Goal: Transaction & Acquisition: Purchase product/service

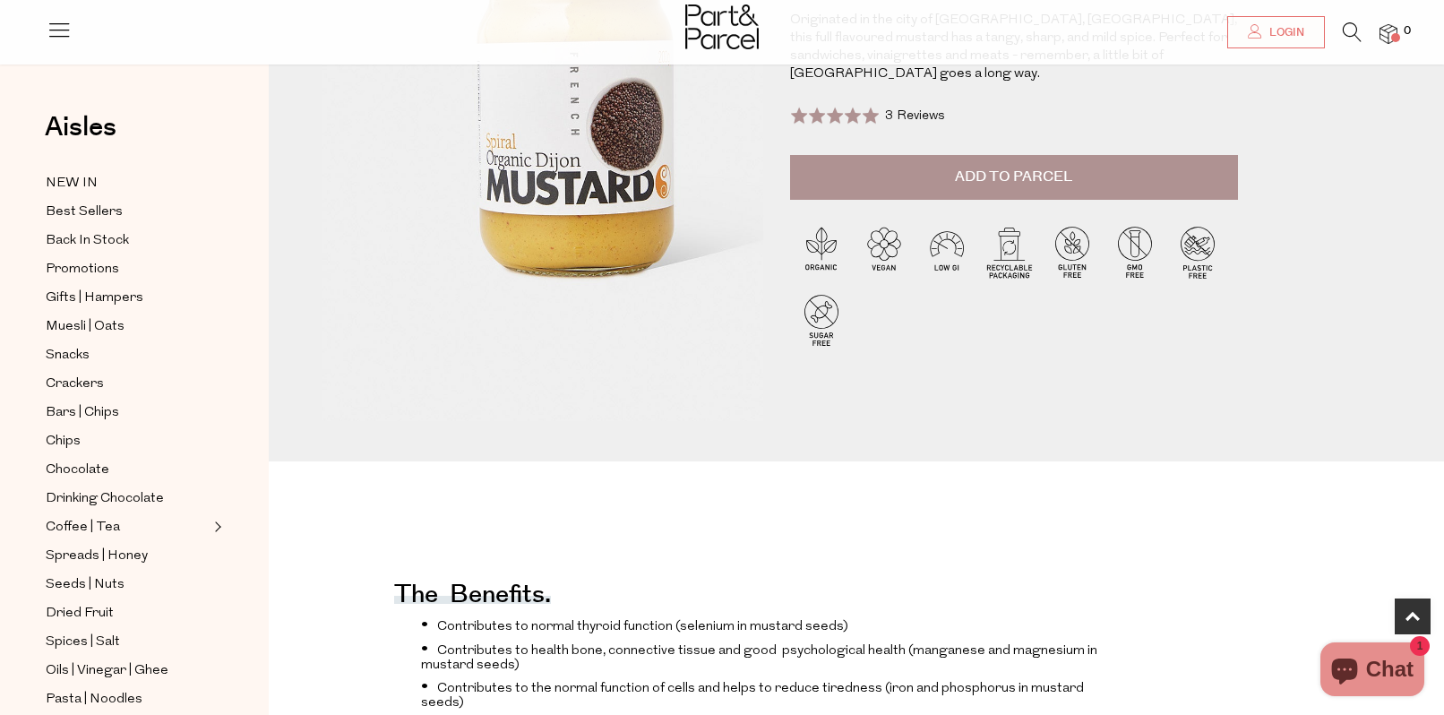
scroll to position [183, 0]
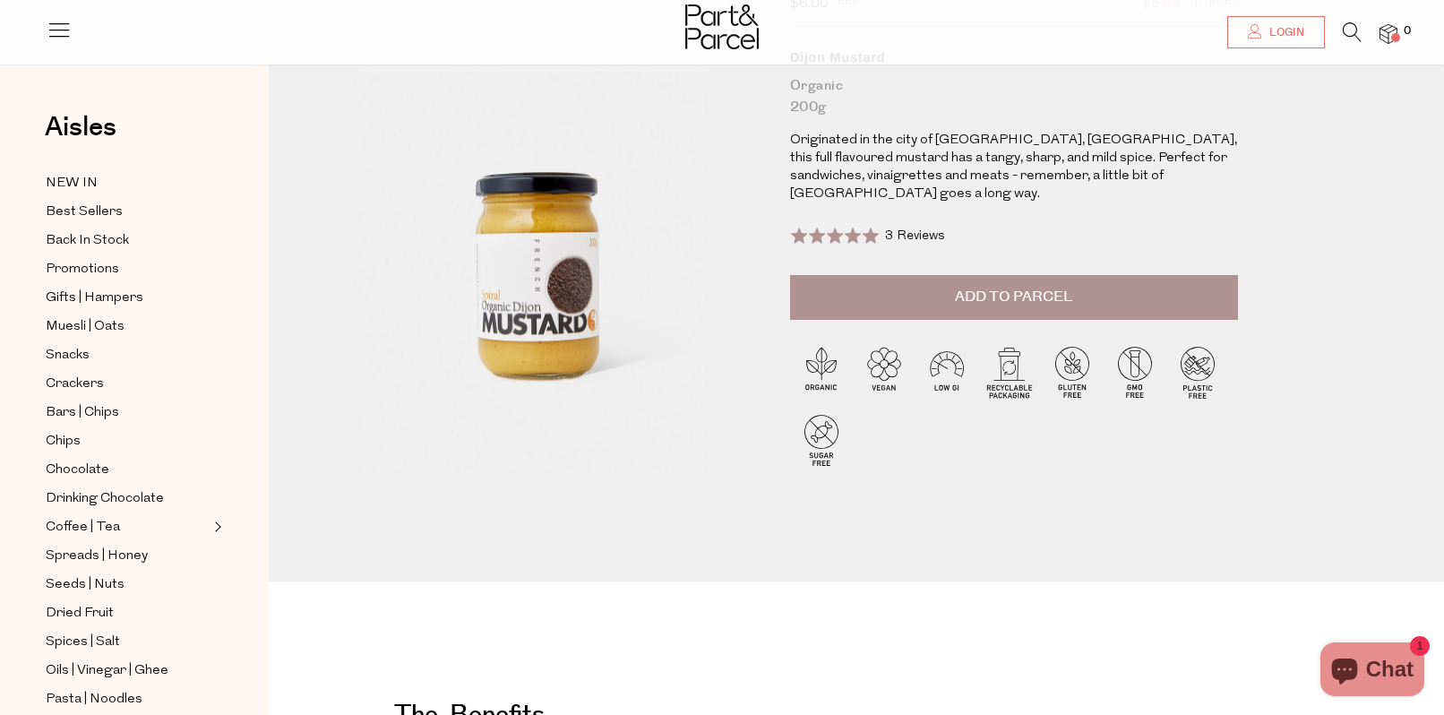
drag, startPoint x: 998, startPoint y: 282, endPoint x: 883, endPoint y: 306, distance: 117.2
click at [998, 287] on span "Add to Parcel" at bounding box center [1013, 297] width 117 height 21
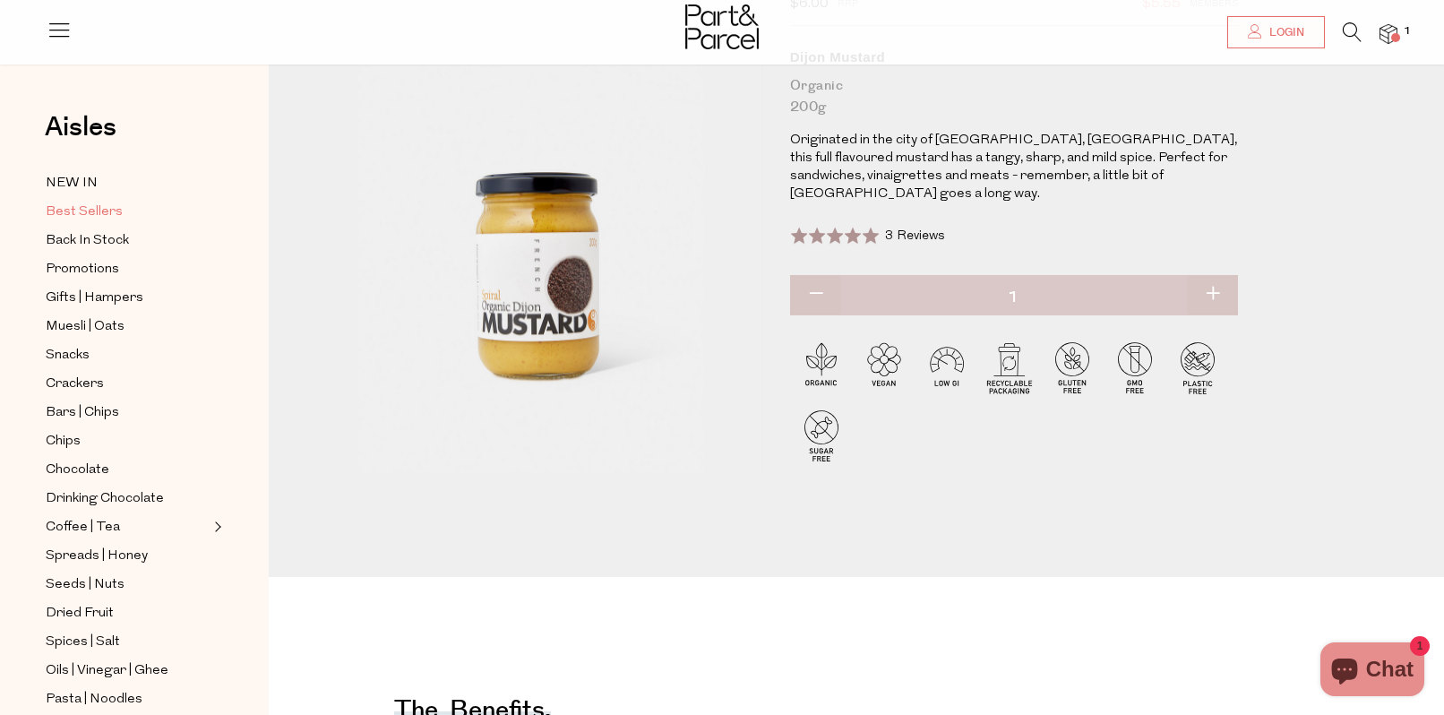
click at [73, 201] on link "Best Sellers" at bounding box center [127, 212] width 163 height 22
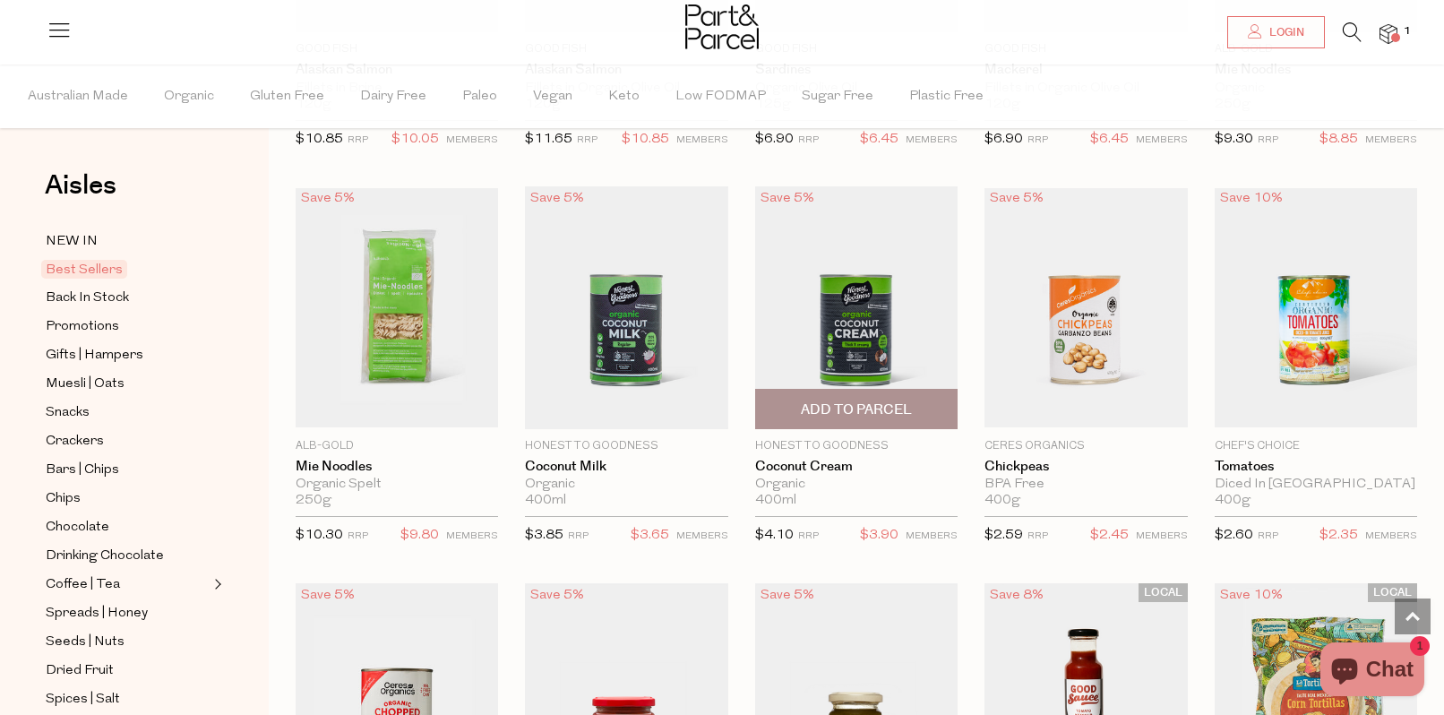
scroll to position [1650, 0]
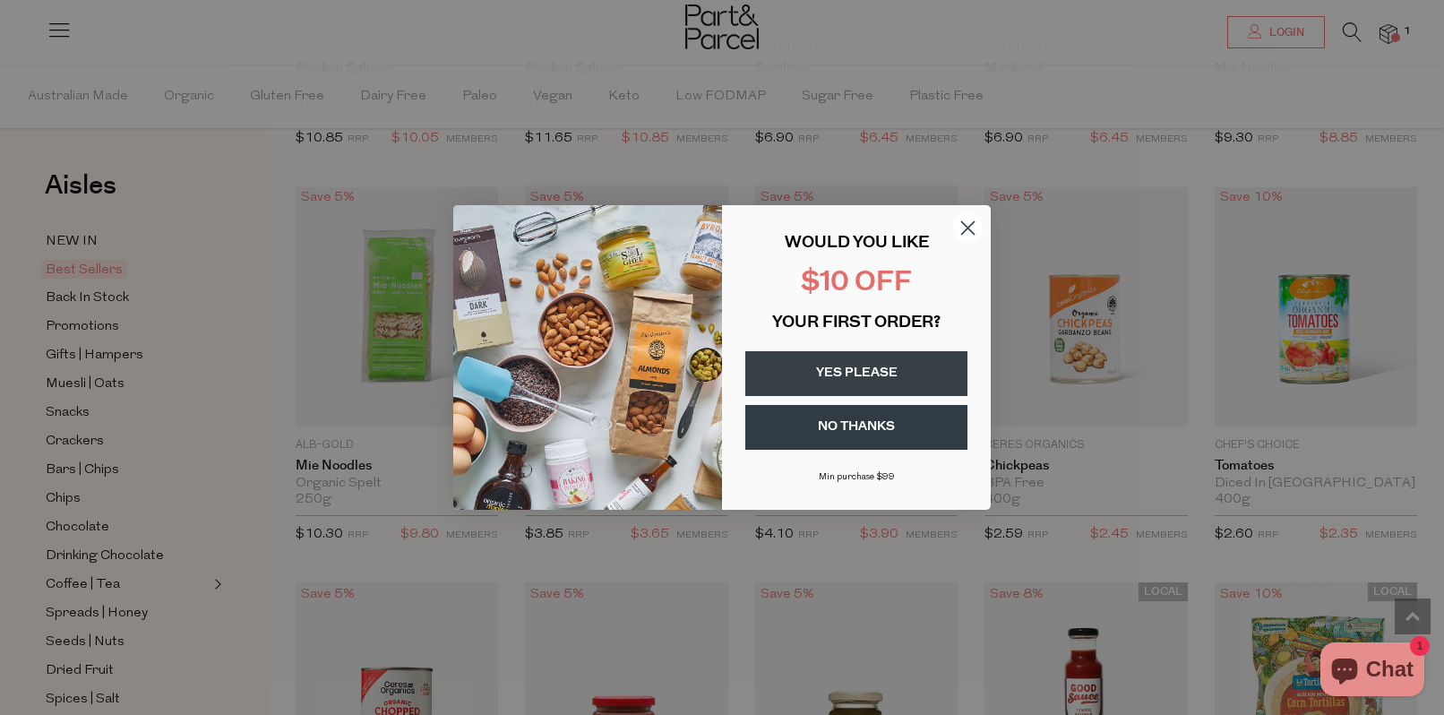
click at [964, 227] on circle "Close dialog" at bounding box center [968, 228] width 30 height 30
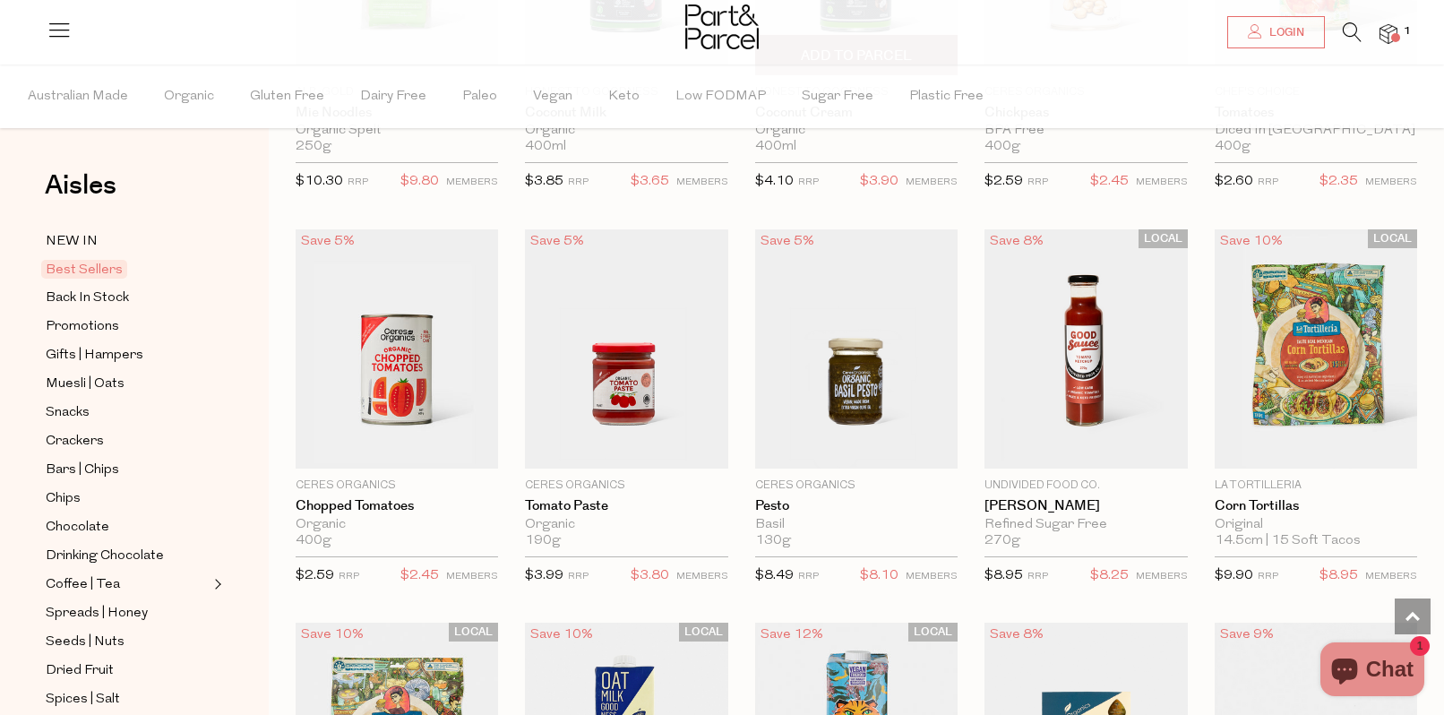
scroll to position [2014, 0]
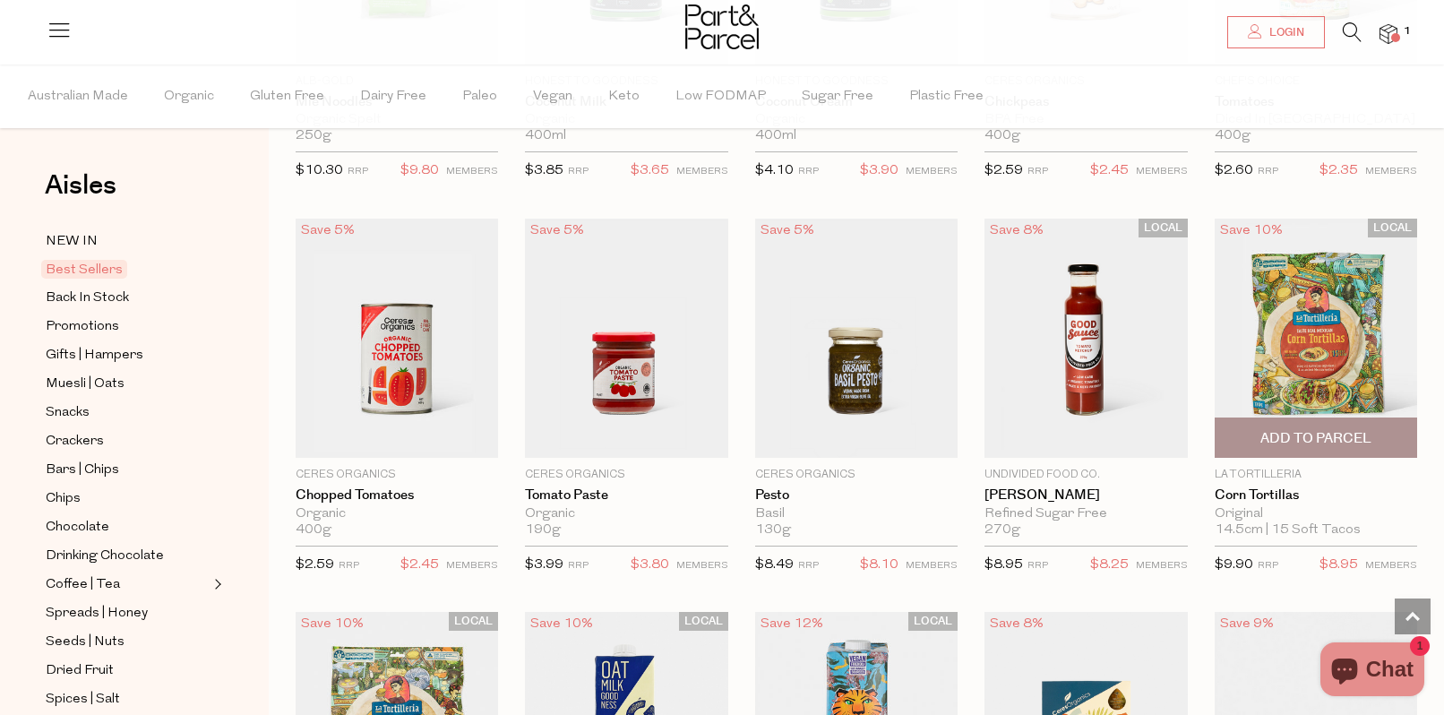
click at [1311, 301] on img at bounding box center [1316, 338] width 202 height 239
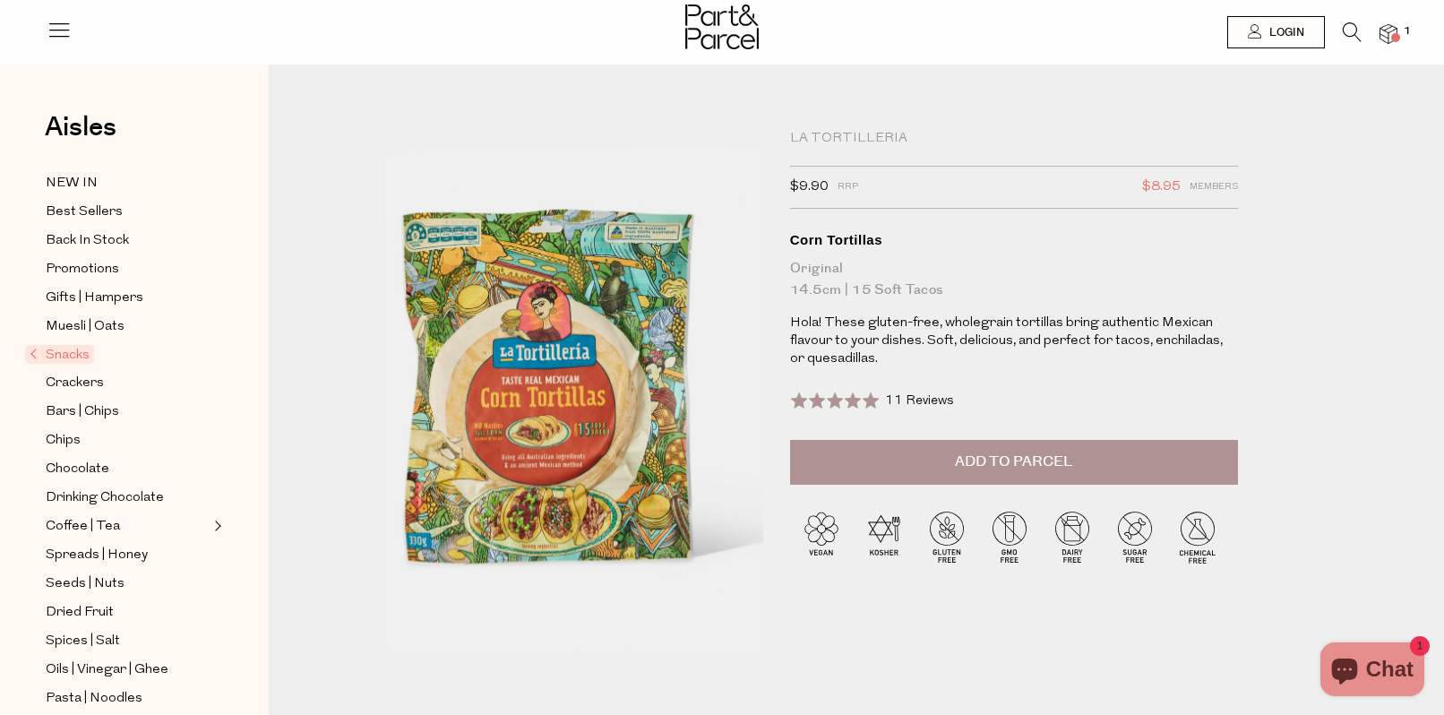
click at [985, 454] on span "Add to Parcel" at bounding box center [1013, 462] width 117 height 21
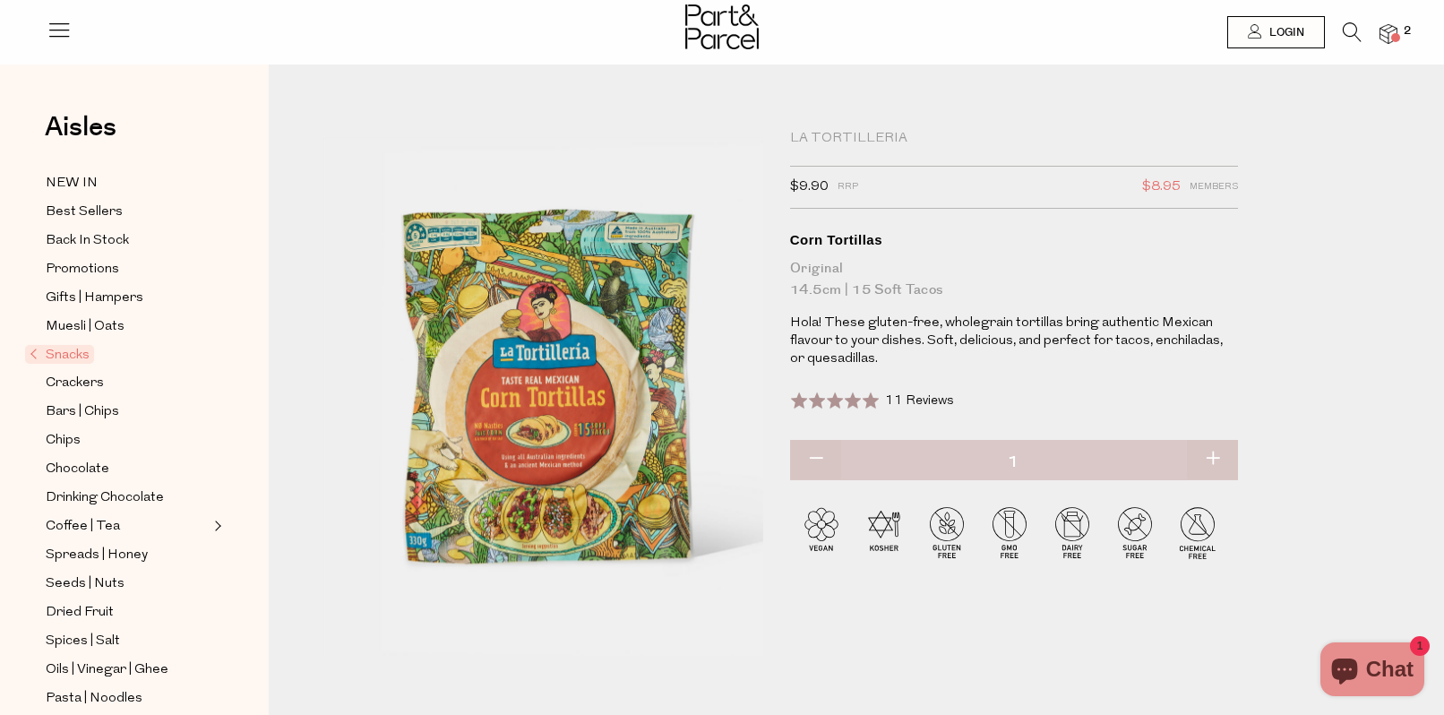
click at [1217, 452] on button "button" at bounding box center [1212, 459] width 51 height 39
type input "2"
click at [90, 211] on span "Best Sellers" at bounding box center [84, 213] width 77 height 22
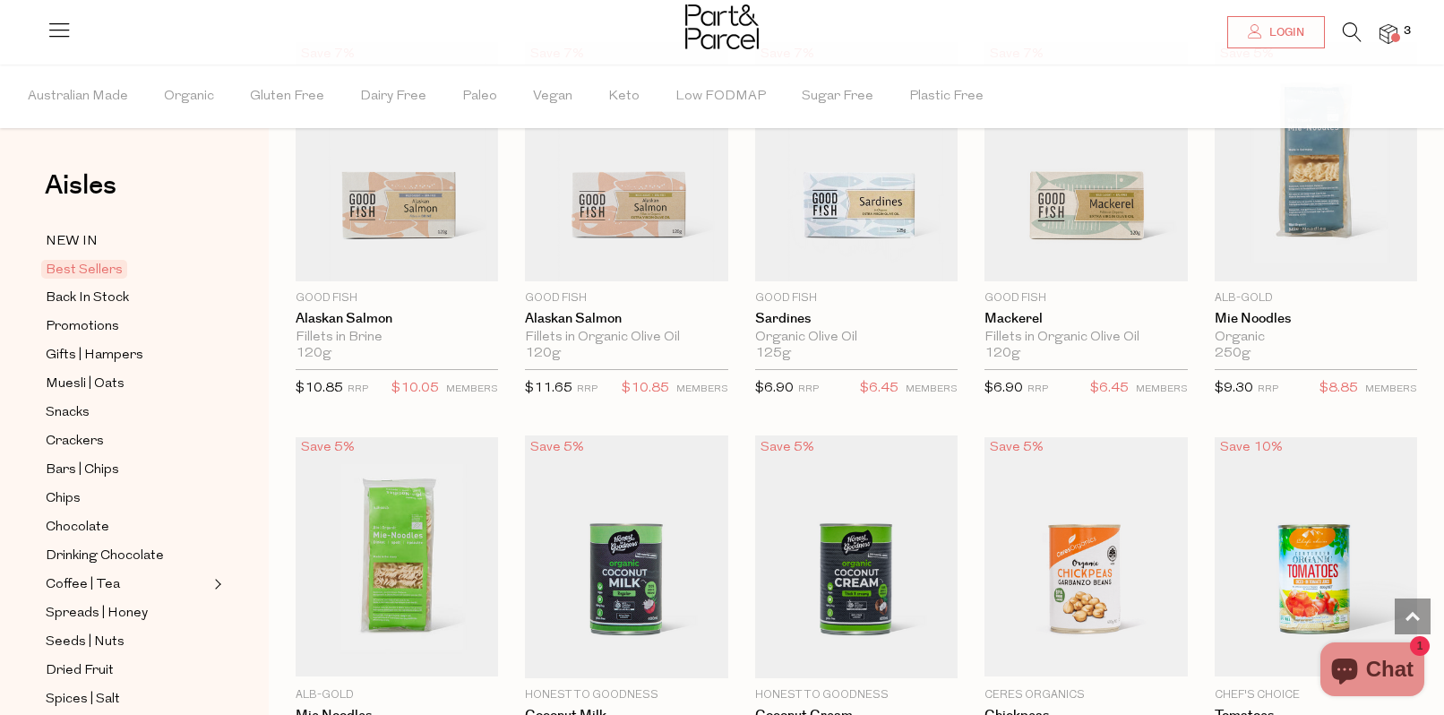
scroll to position [1411, 0]
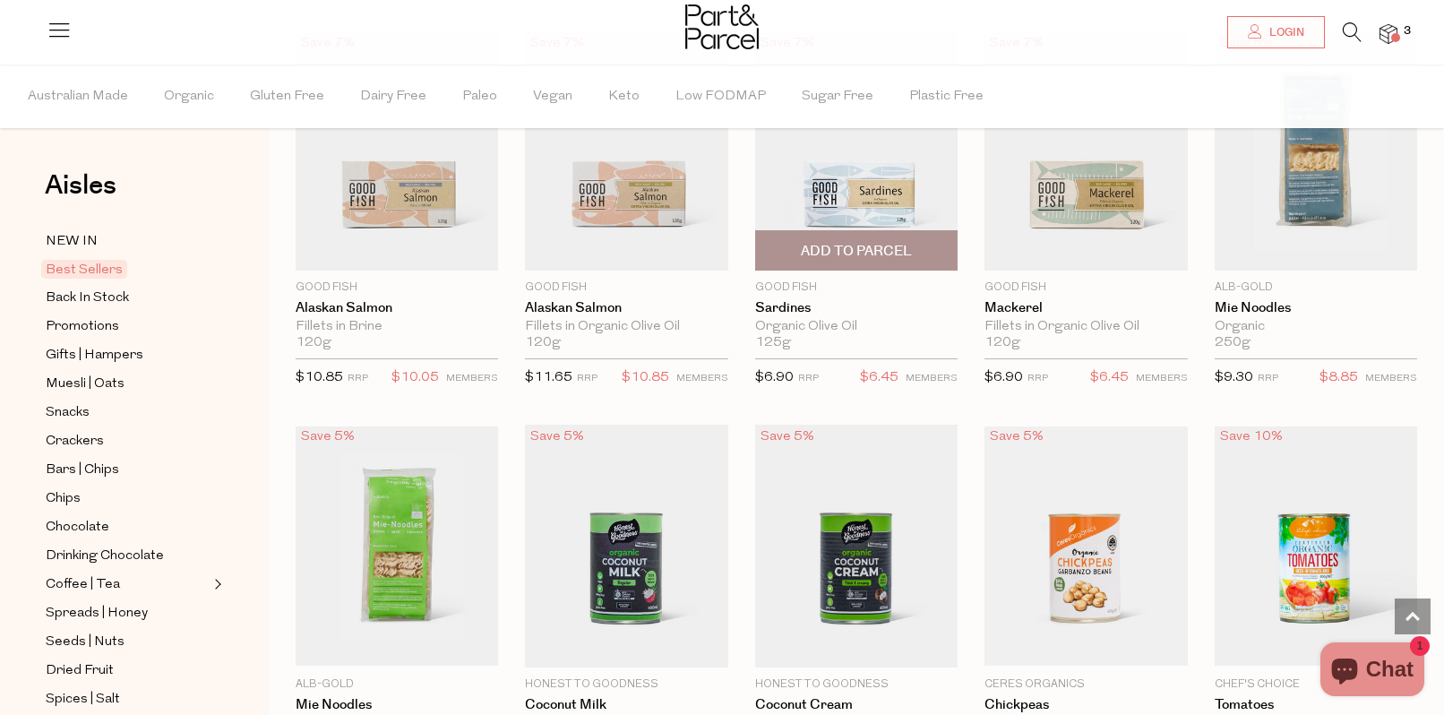
click at [872, 247] on span "Add To Parcel" at bounding box center [856, 251] width 111 height 19
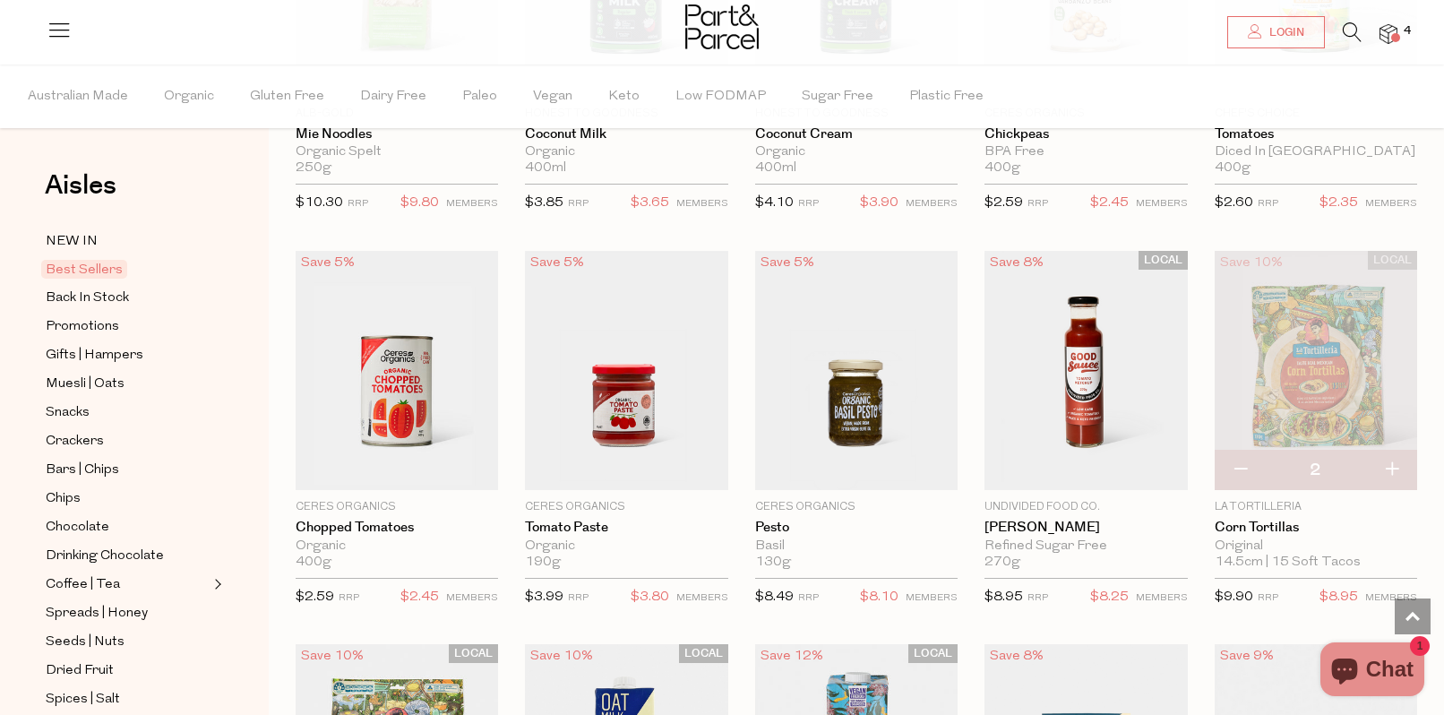
scroll to position [2002, 0]
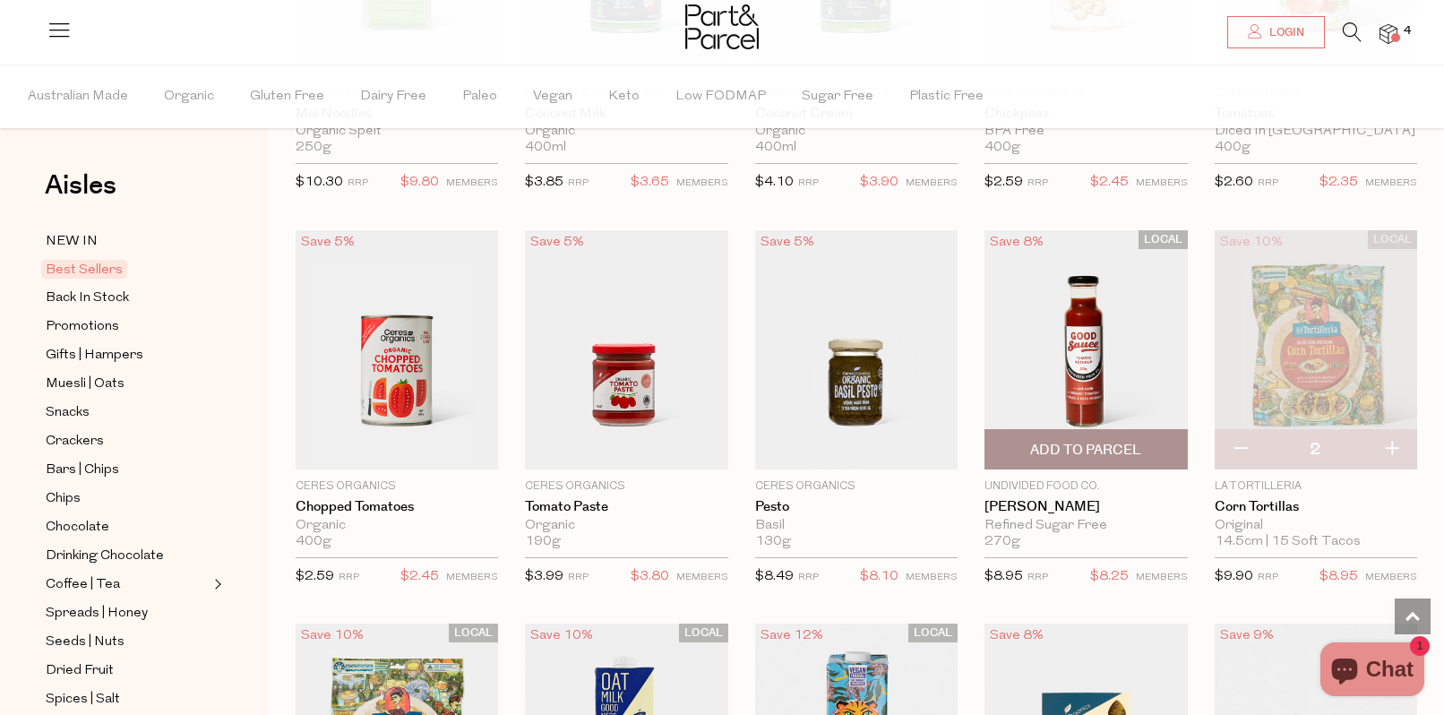
click at [1087, 339] on img at bounding box center [1086, 349] width 202 height 239
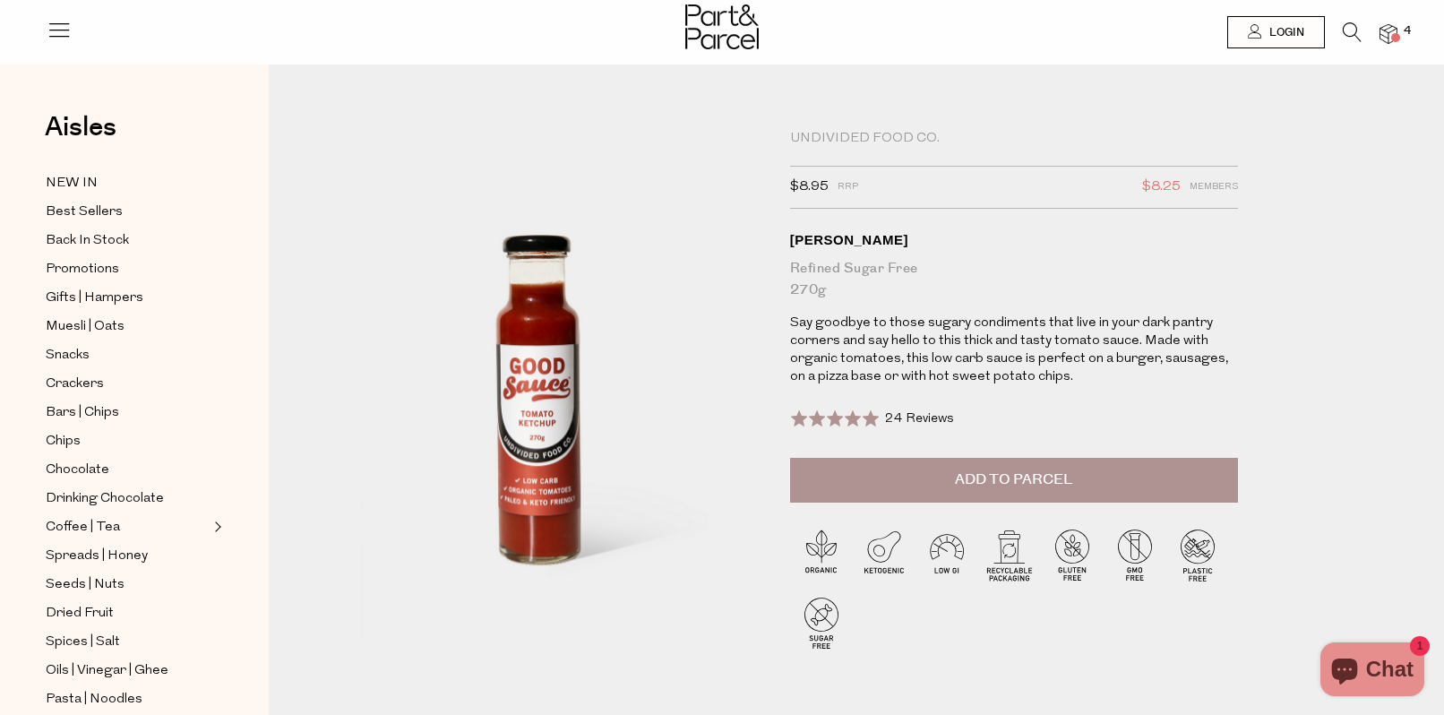
click at [1348, 30] on icon at bounding box center [1352, 32] width 19 height 20
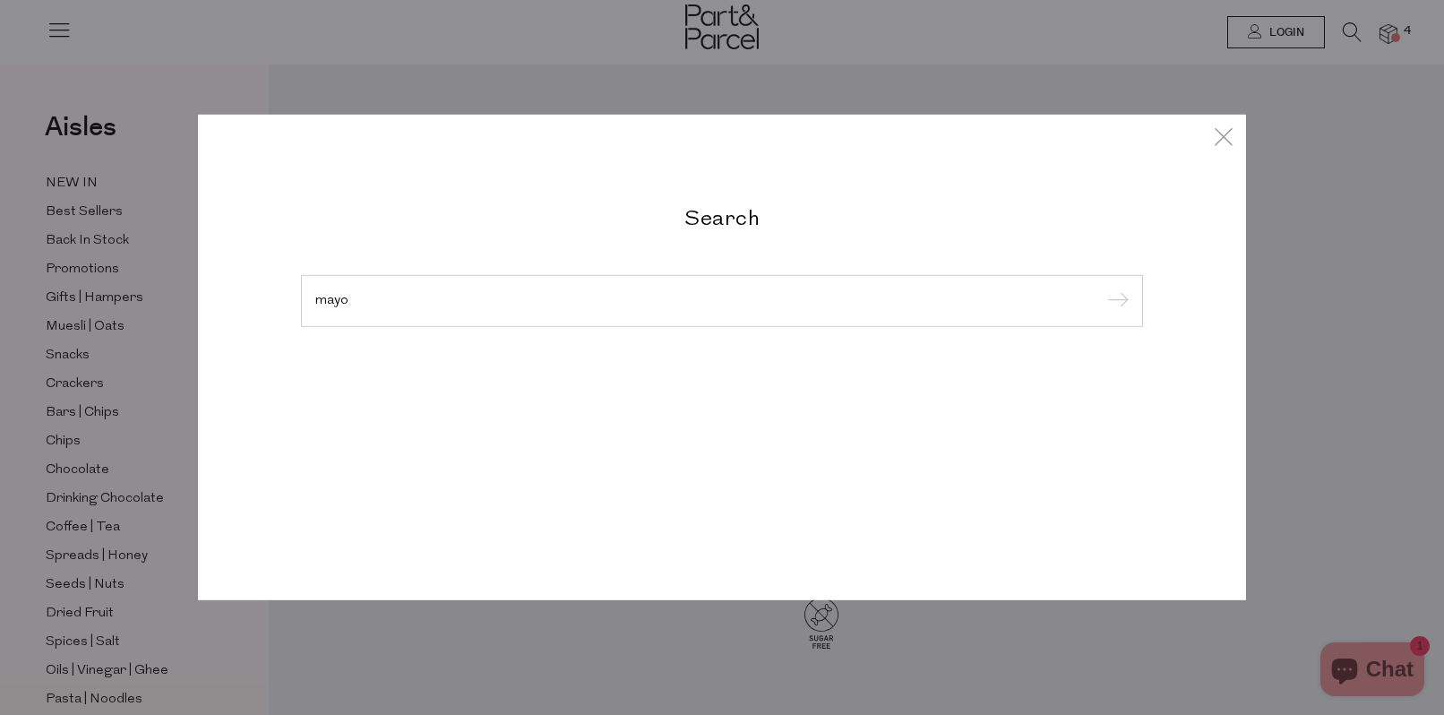
type input "mayo"
click at [1102, 288] on input "submit" at bounding box center [1115, 301] width 27 height 27
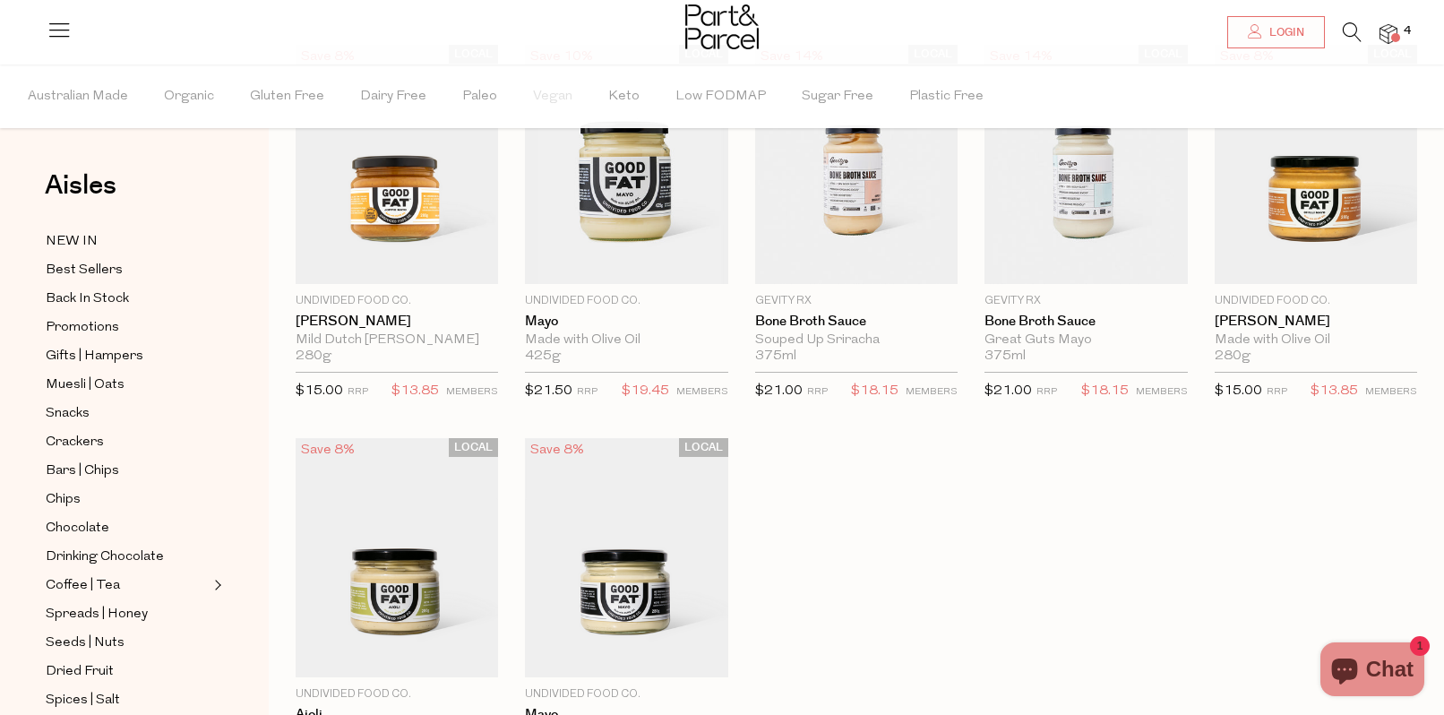
scroll to position [144, 0]
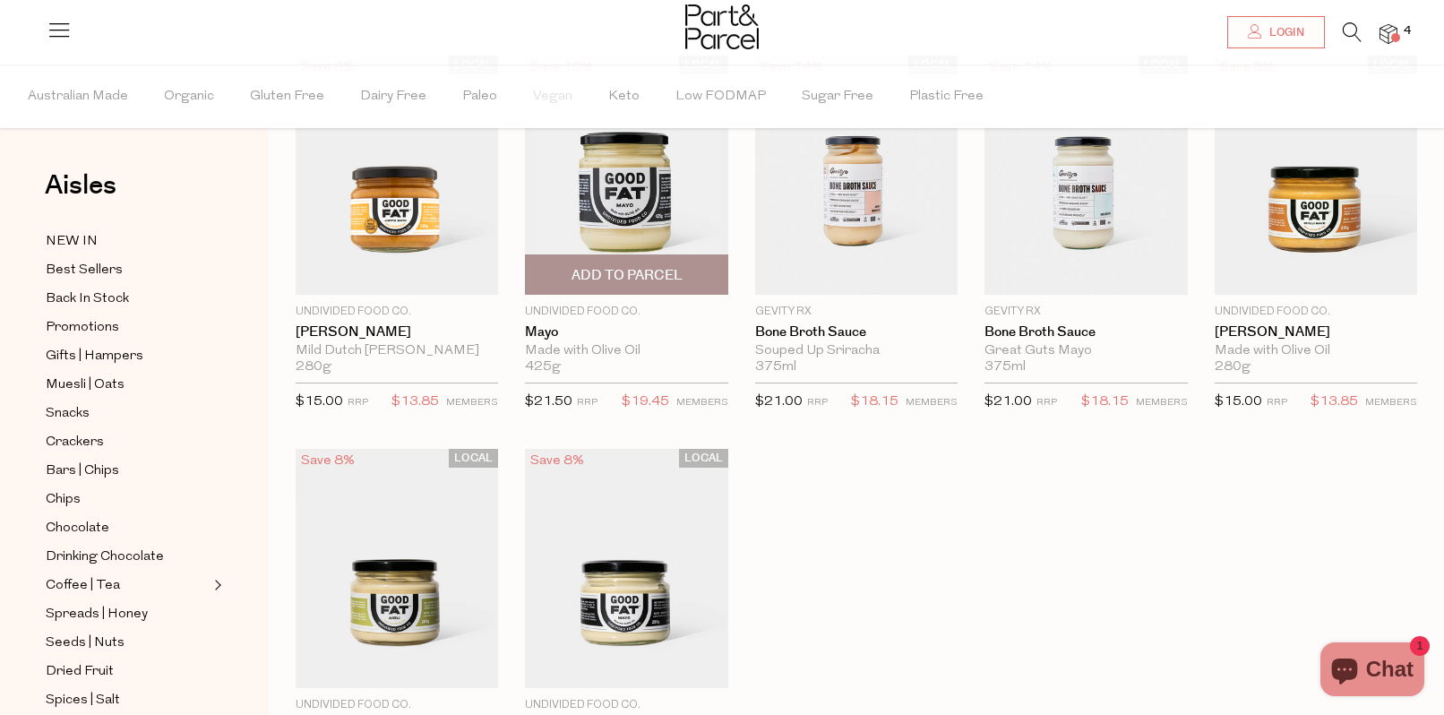
click at [673, 183] on img at bounding box center [626, 175] width 202 height 239
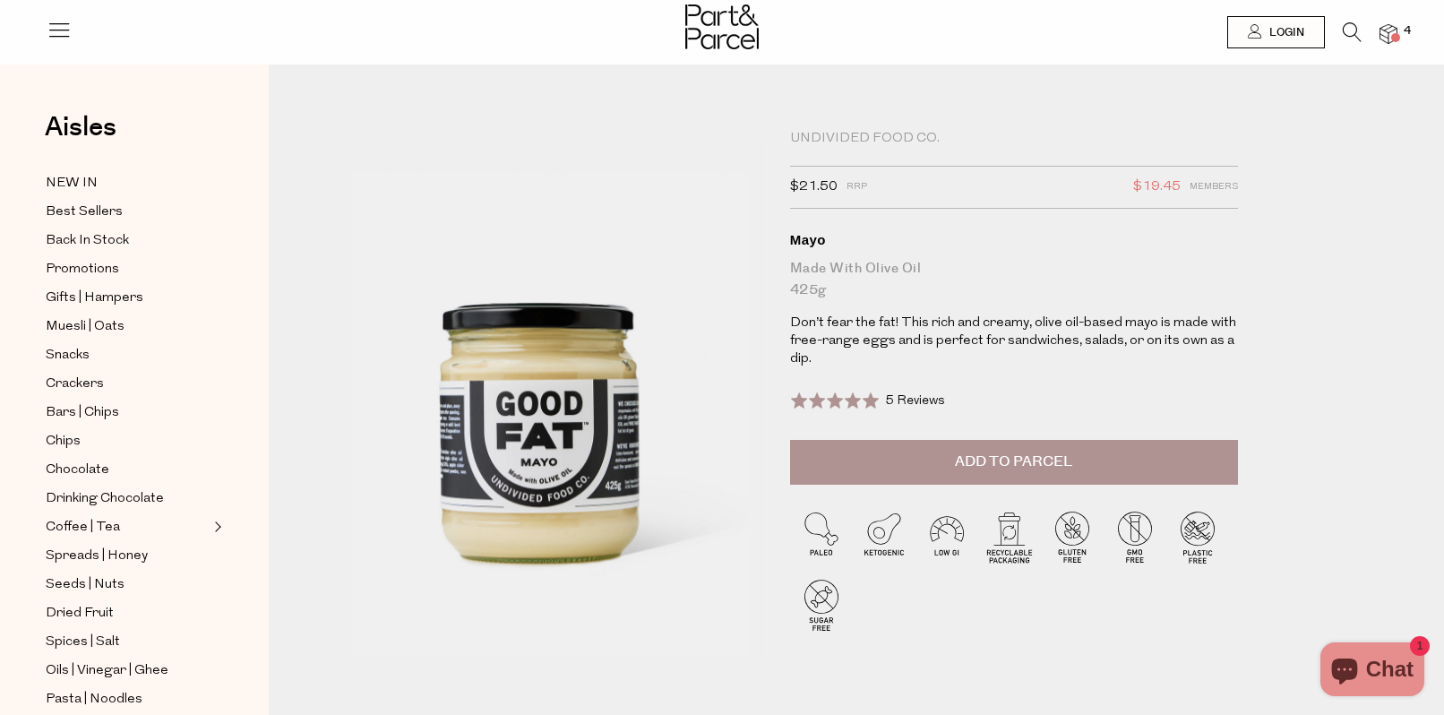
click at [714, 38] on img at bounding box center [721, 26] width 73 height 45
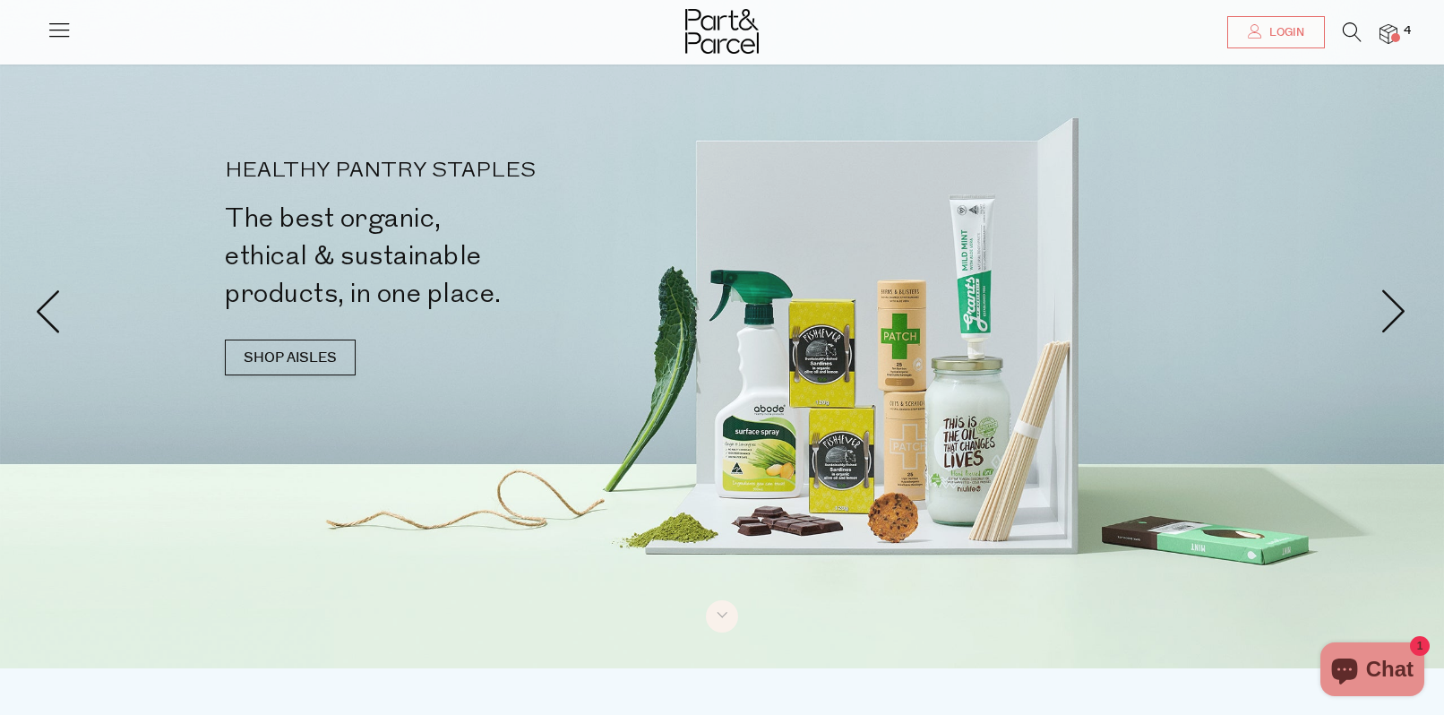
click at [60, 27] on icon at bounding box center [59, 29] width 25 height 25
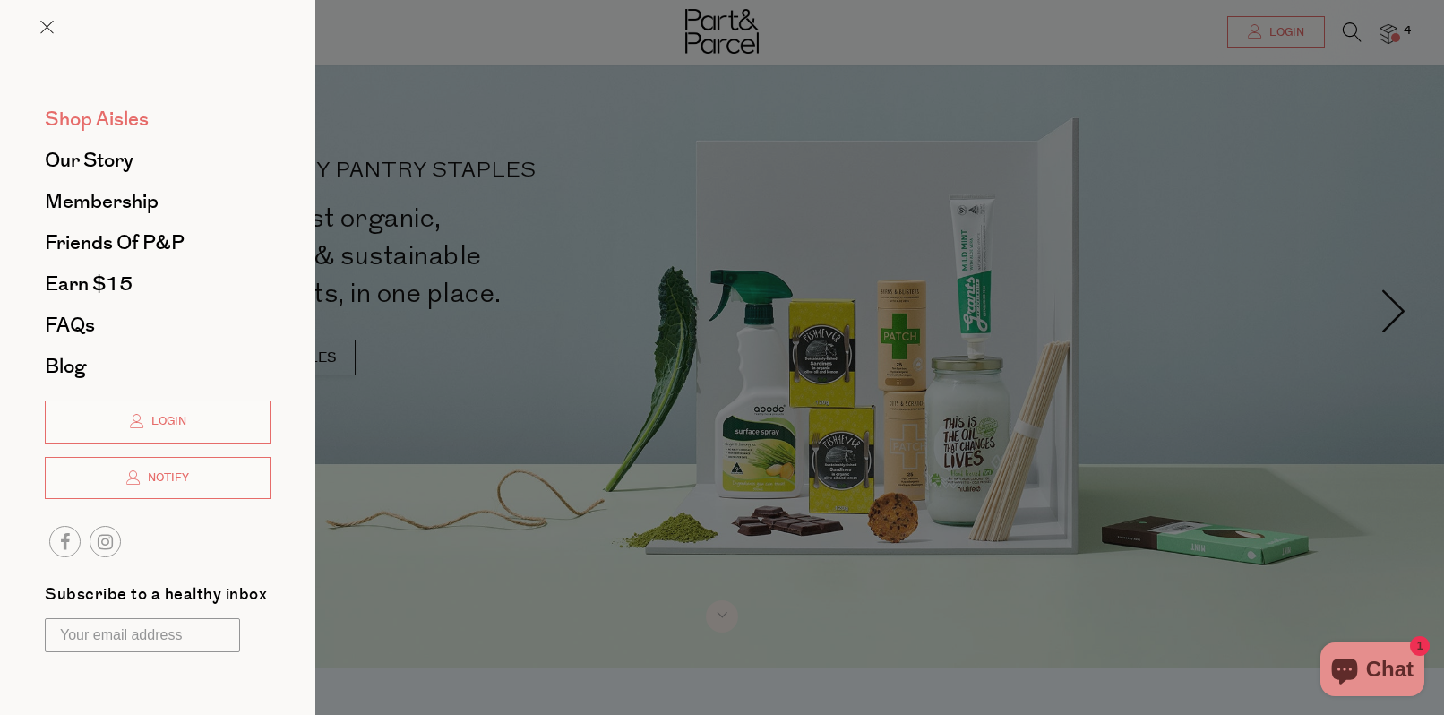
click at [99, 110] on span "Shop Aisles" at bounding box center [97, 119] width 104 height 29
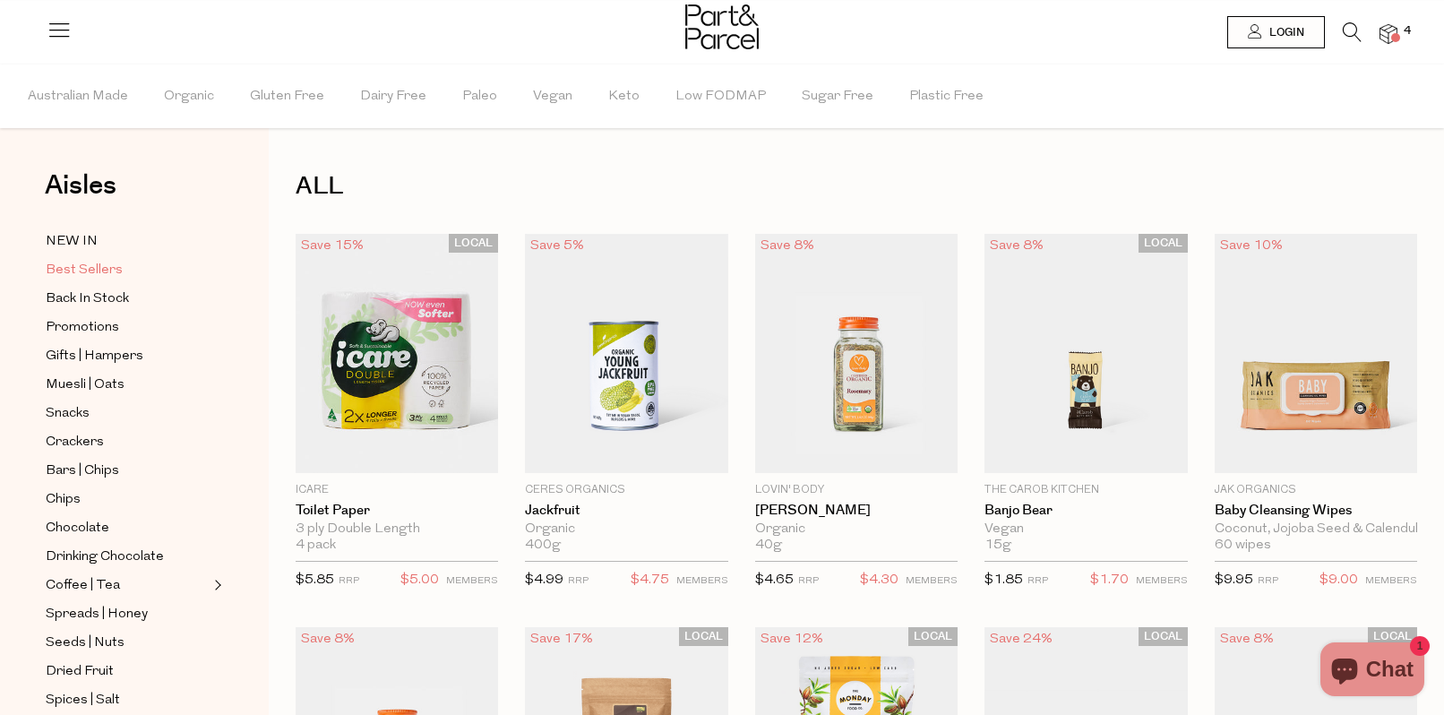
click at [89, 271] on span "Best Sellers" at bounding box center [84, 271] width 77 height 22
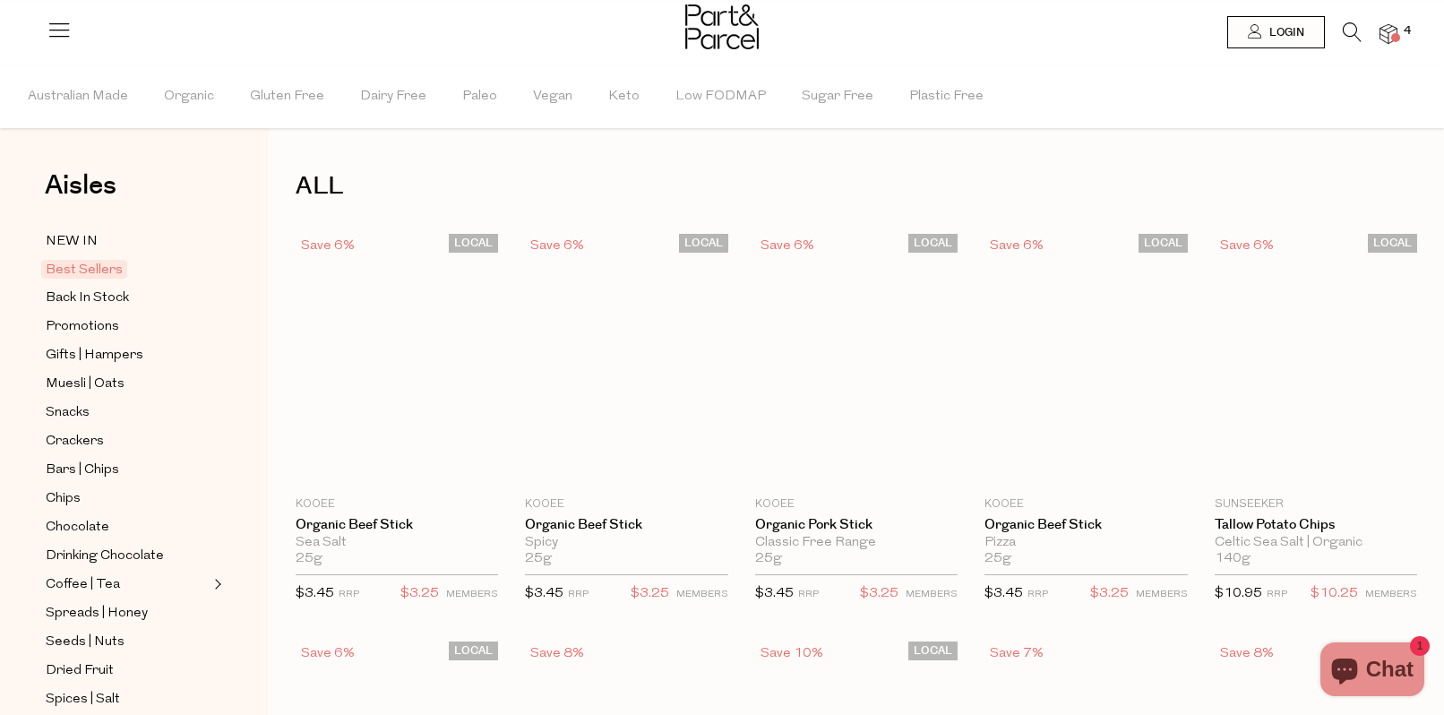
type input "2"
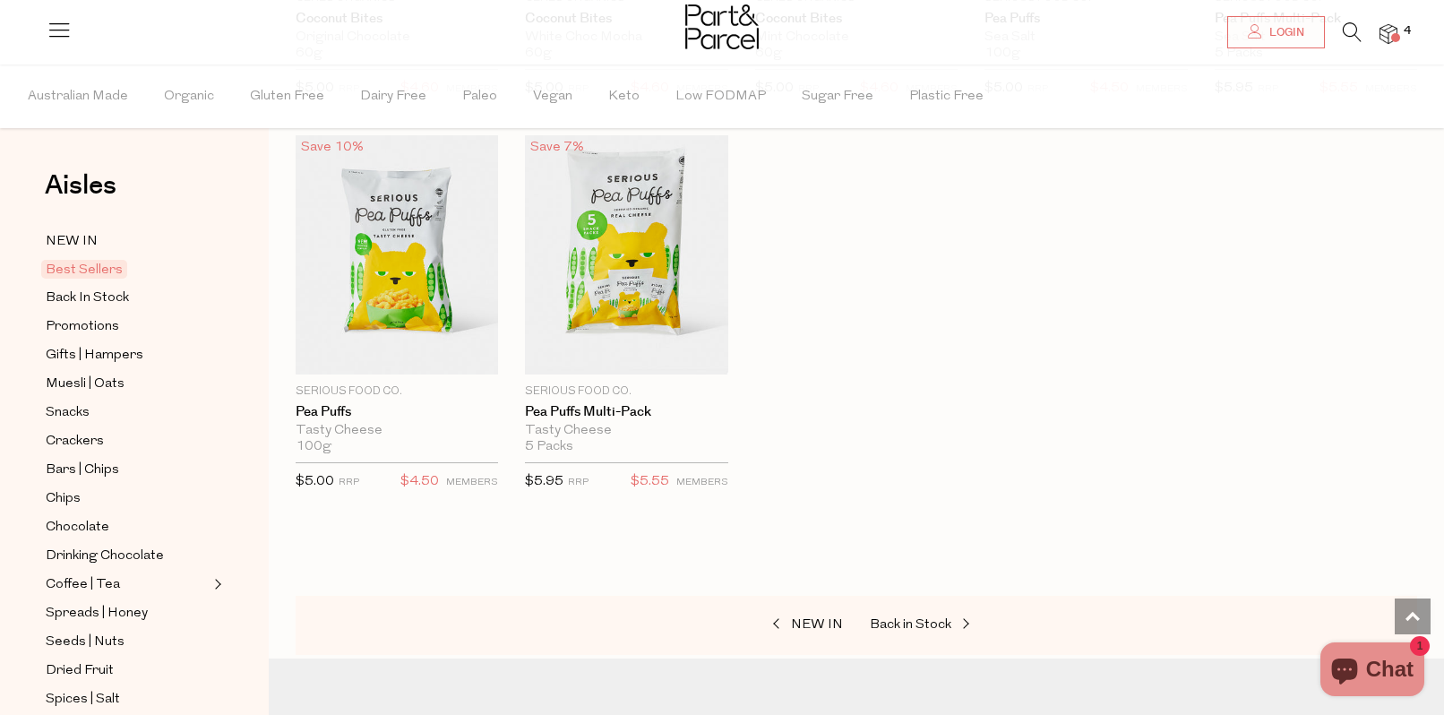
scroll to position [3333, 0]
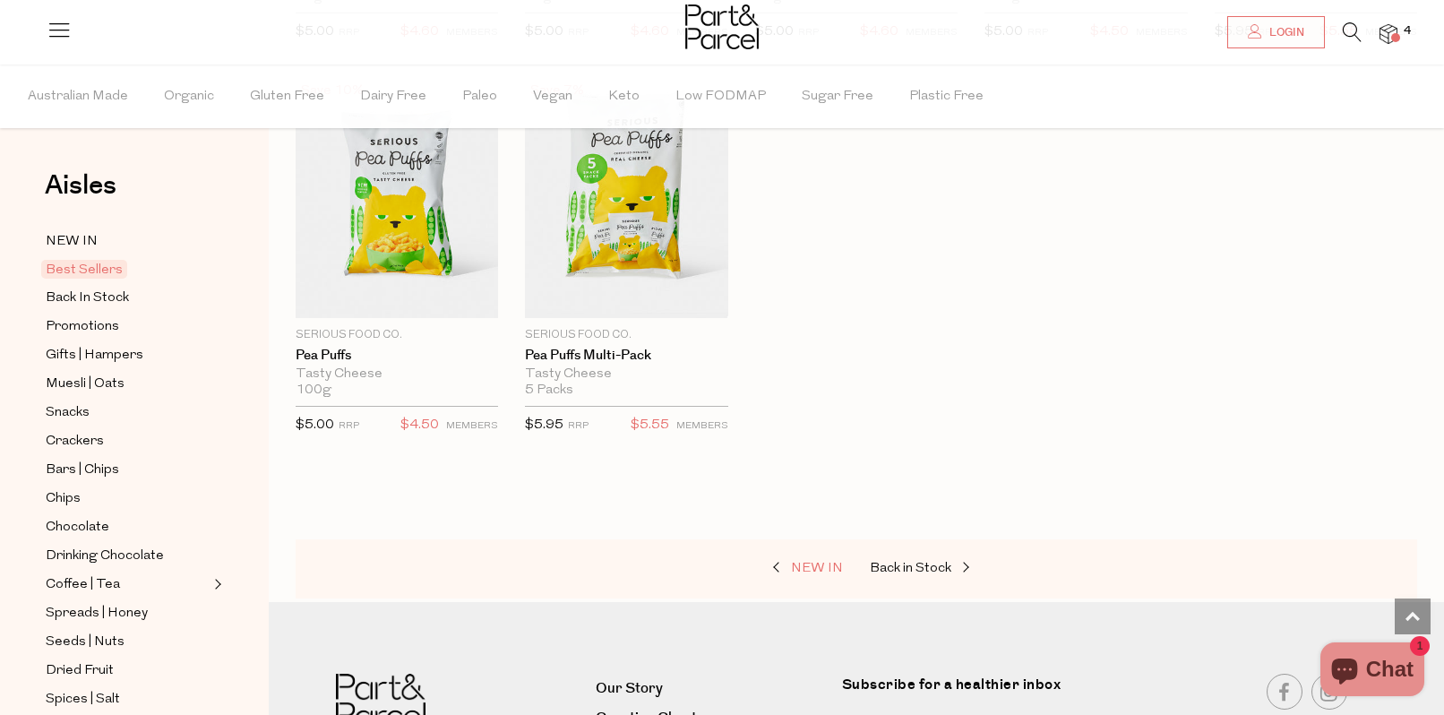
click at [796, 557] on link "NEW IN" at bounding box center [753, 568] width 179 height 23
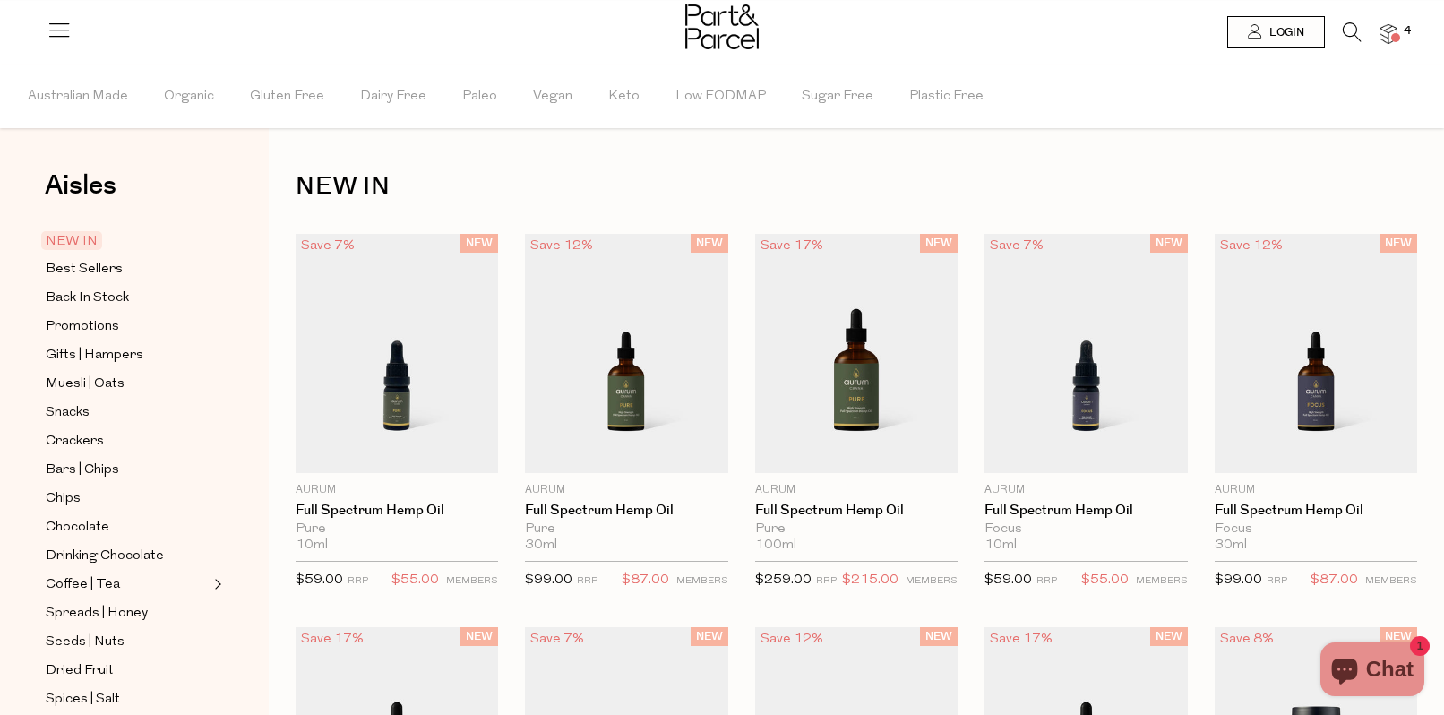
click at [1355, 25] on icon at bounding box center [1352, 32] width 19 height 20
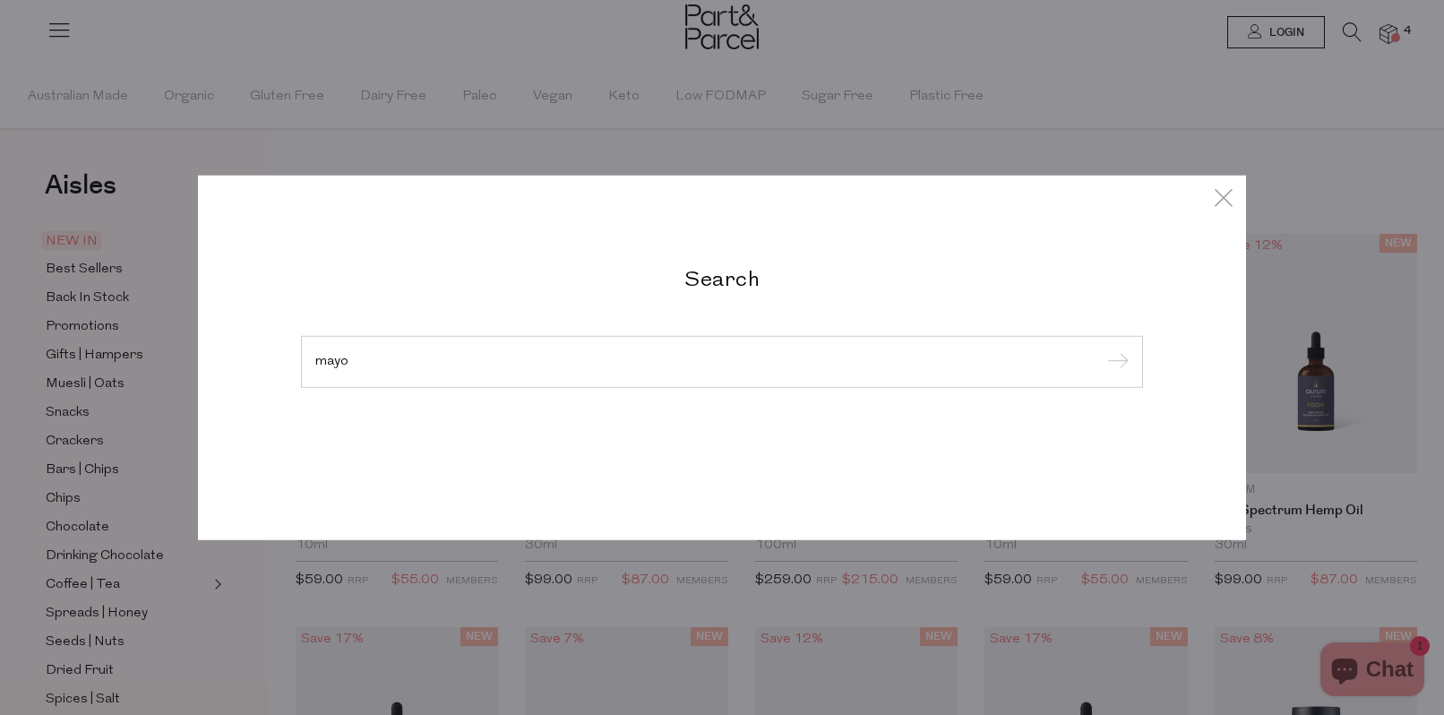
type input "mayo"
click at [1102, 349] on input "submit" at bounding box center [1115, 362] width 27 height 27
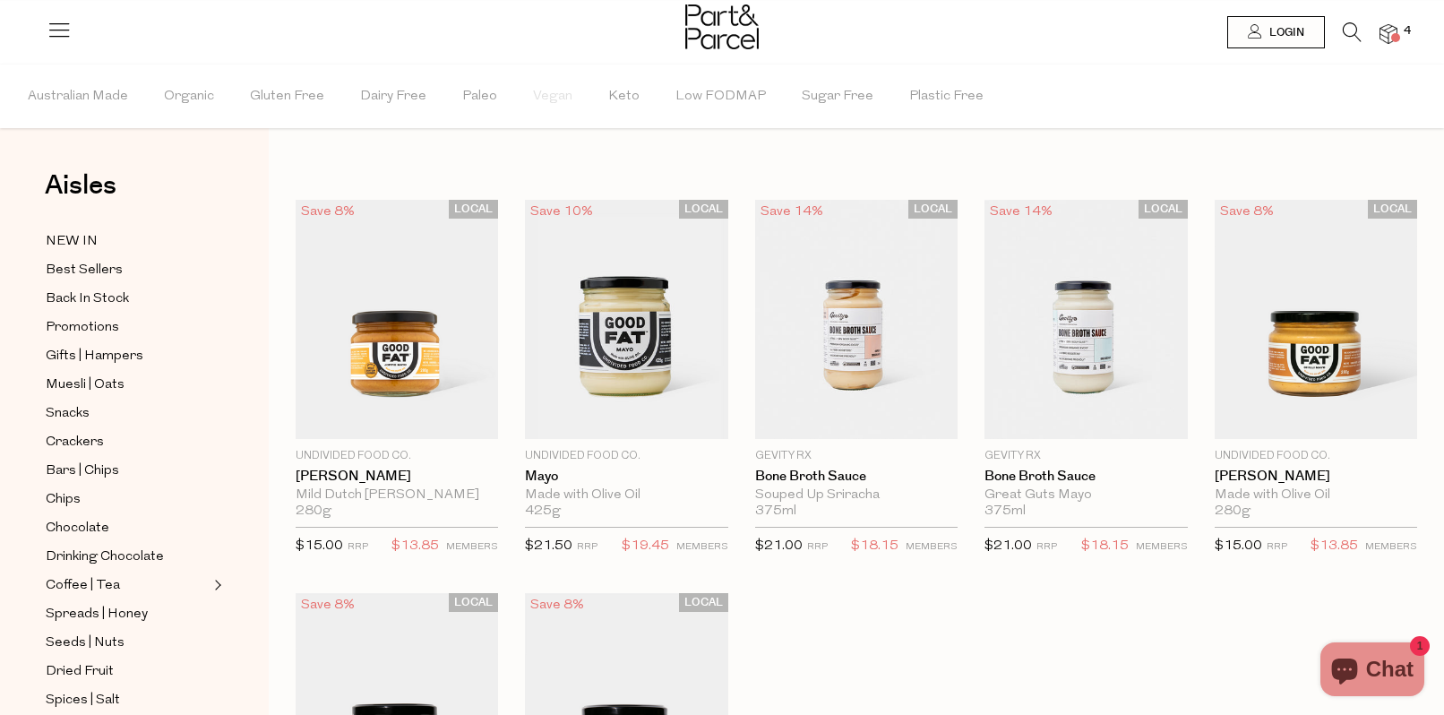
click at [1395, 33] on span at bounding box center [1395, 37] width 9 height 9
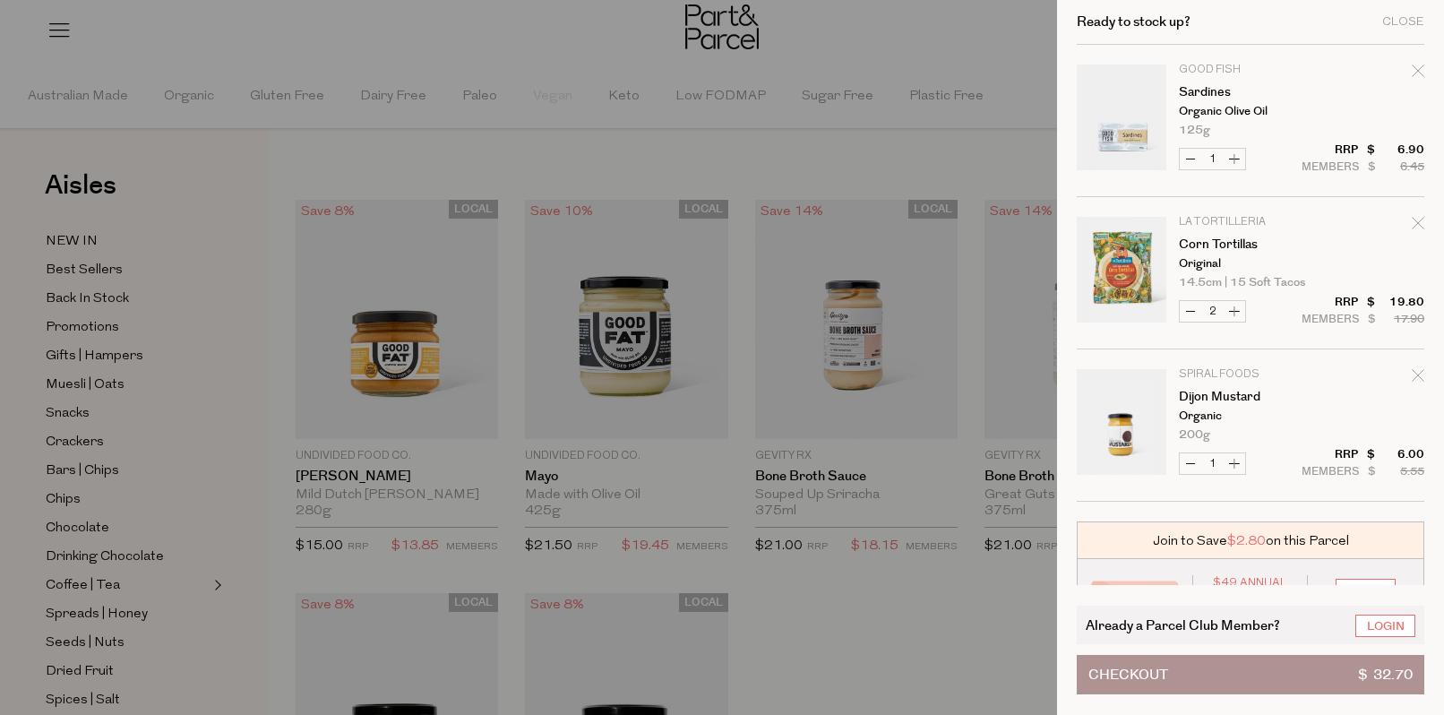
click at [625, 33] on div at bounding box center [722, 357] width 1444 height 715
